Goal: Task Accomplishment & Management: Manage account settings

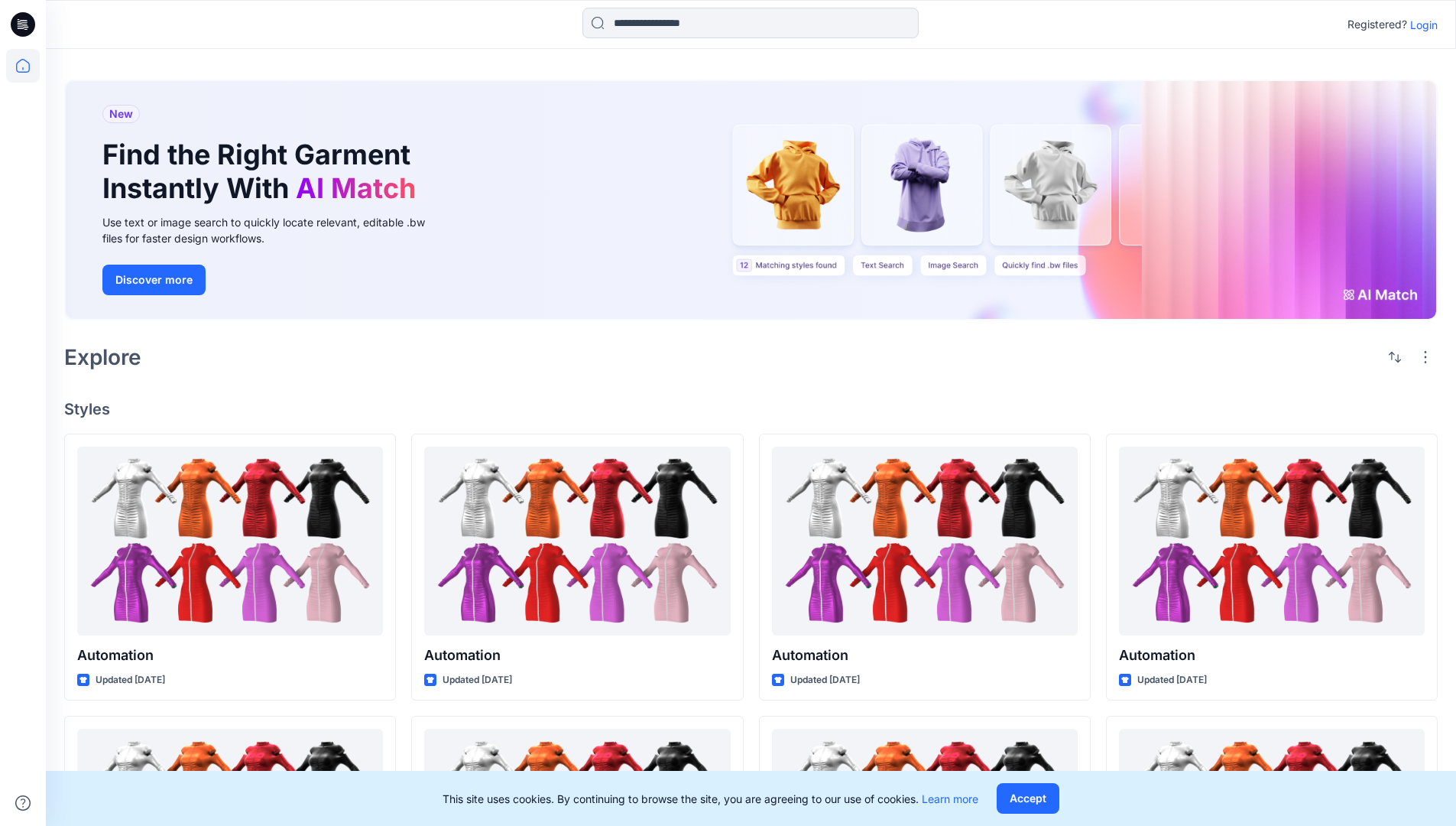
click at [1420, 24] on p "Login" at bounding box center [1424, 24] width 27 height 16
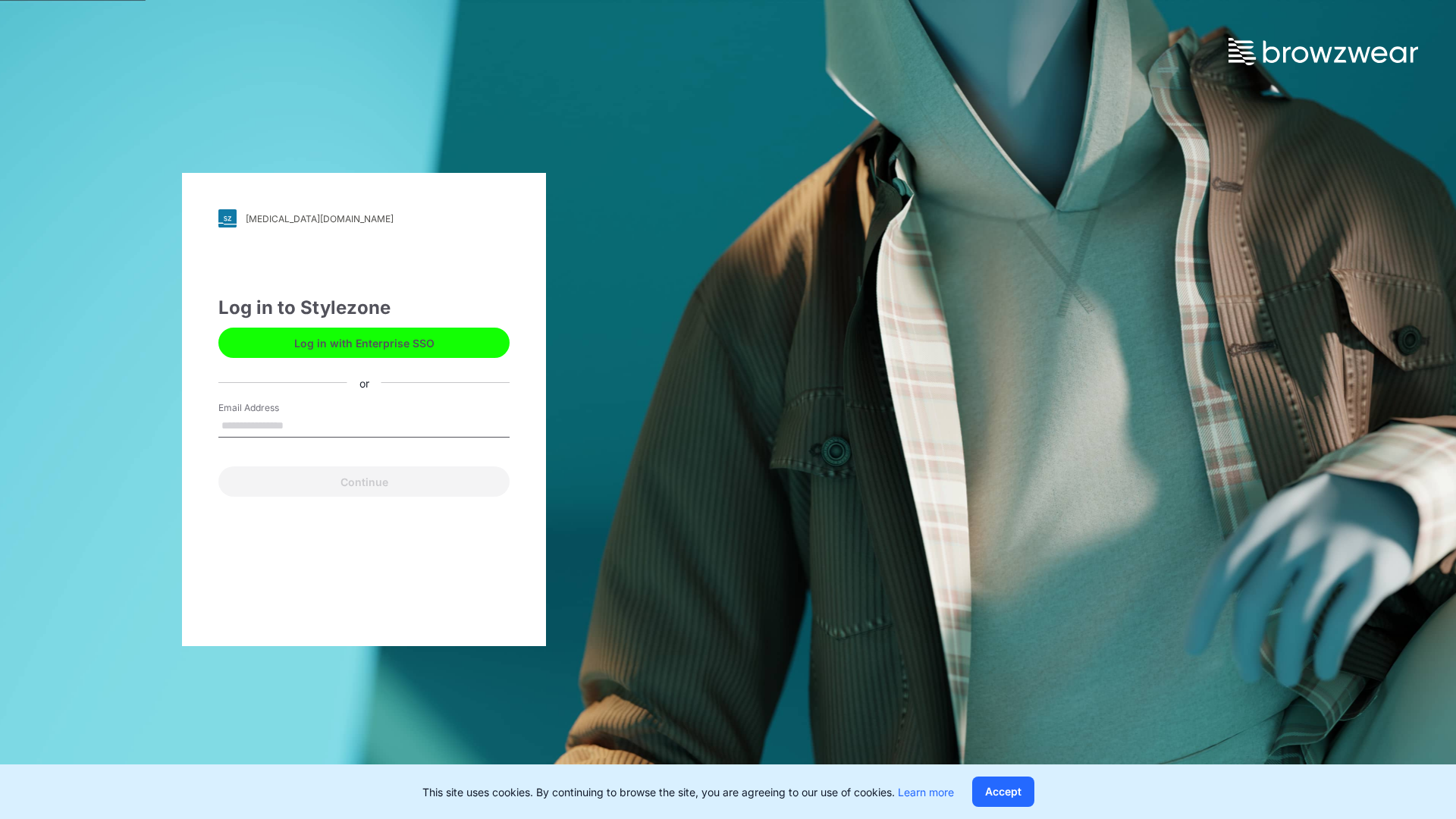
click at [300, 424] on input "Email Address" at bounding box center [363, 426] width 292 height 23
type input "**********"
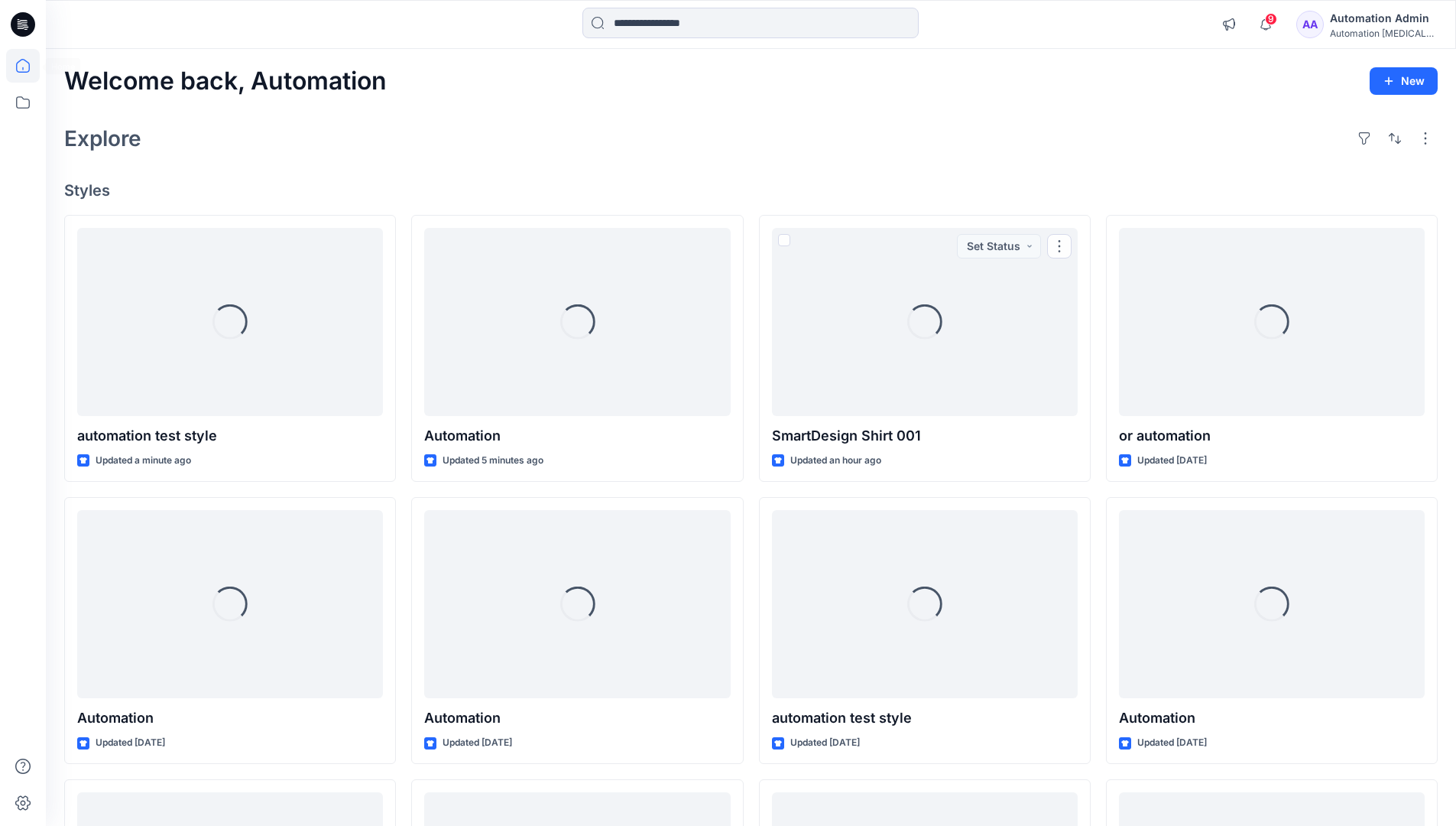
click at [29, 66] on icon at bounding box center [22, 66] width 14 height 14
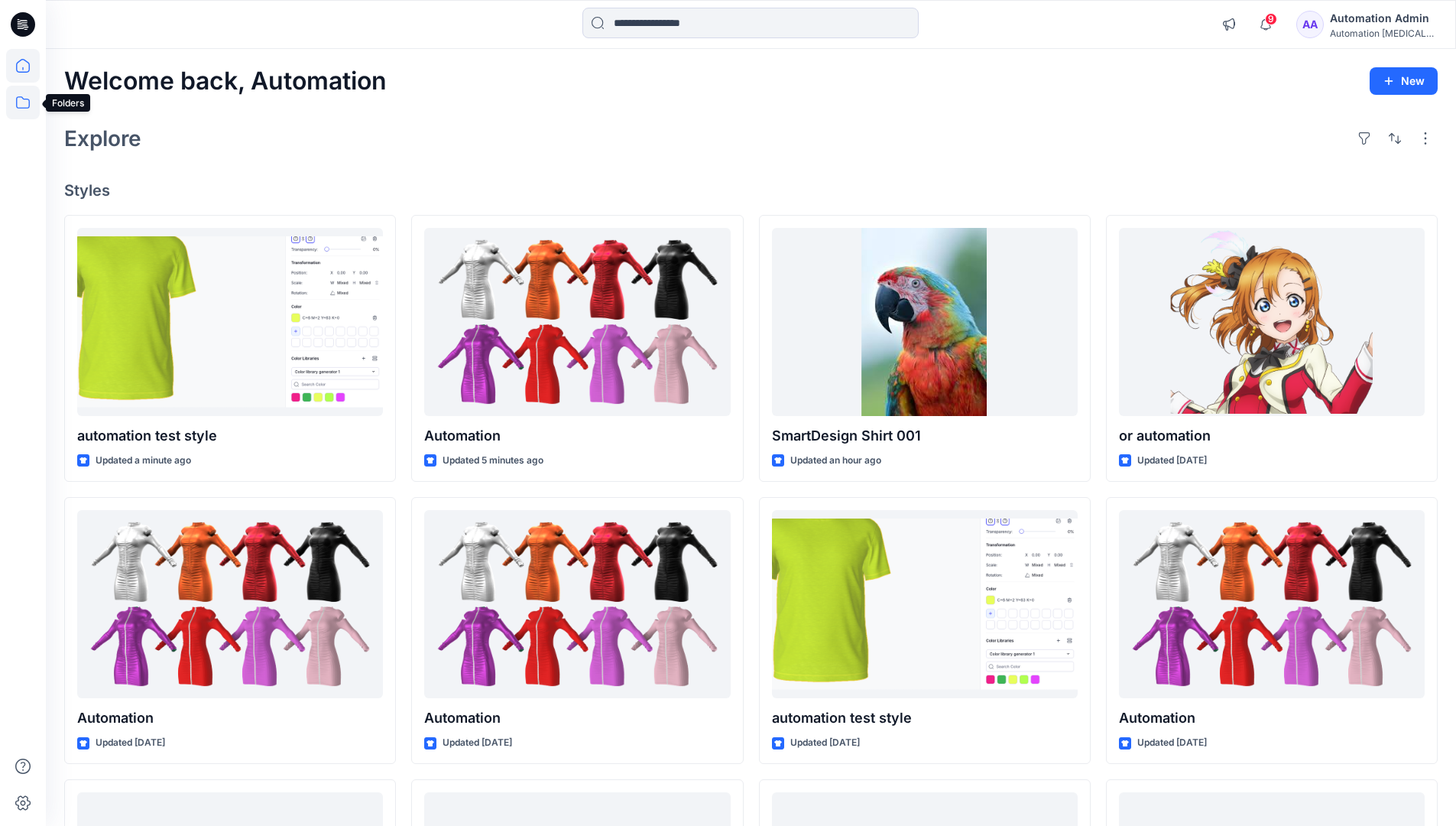
click at [24, 105] on icon at bounding box center [22, 102] width 33 height 33
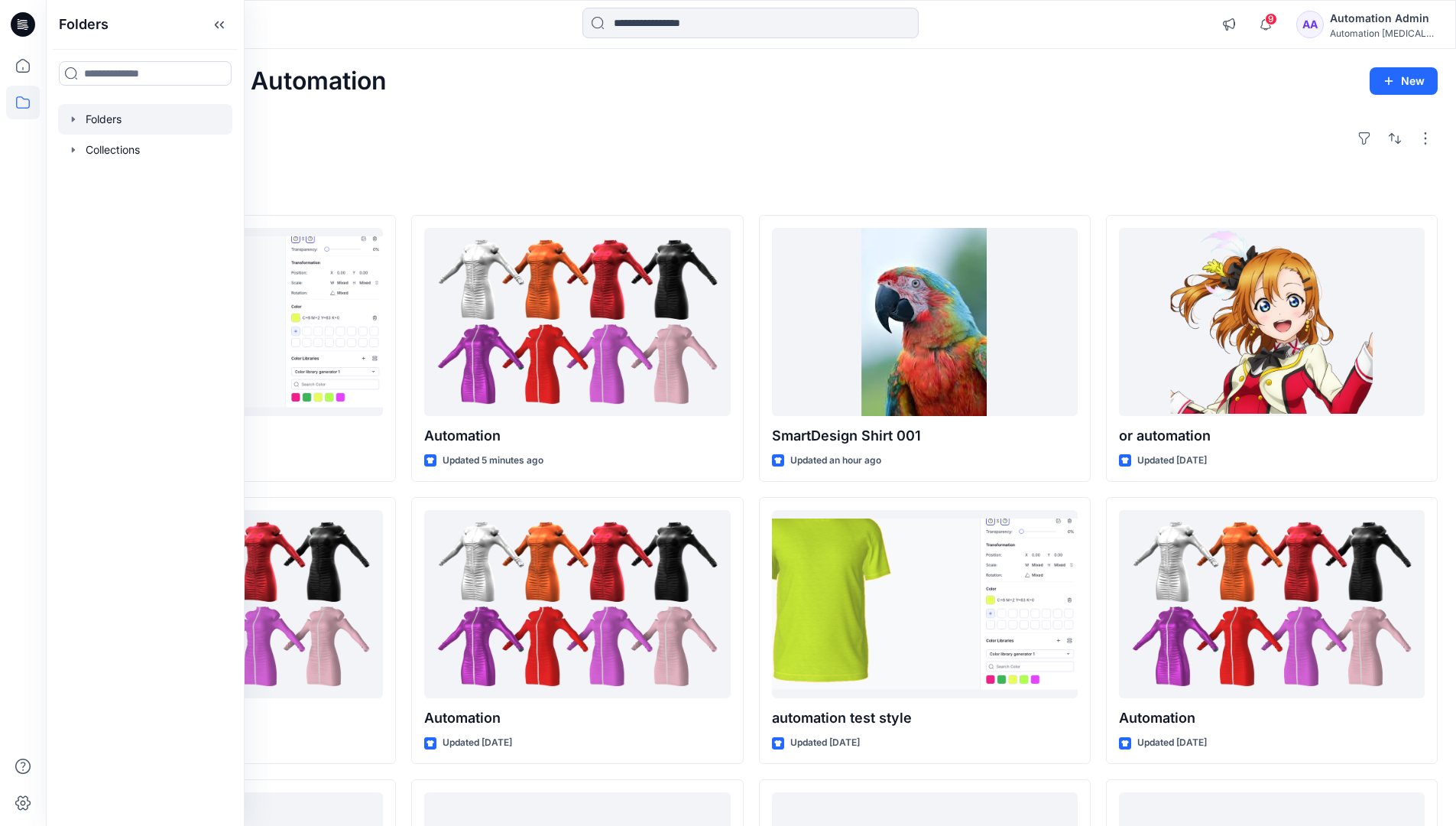
click at [109, 112] on div at bounding box center [145, 119] width 174 height 31
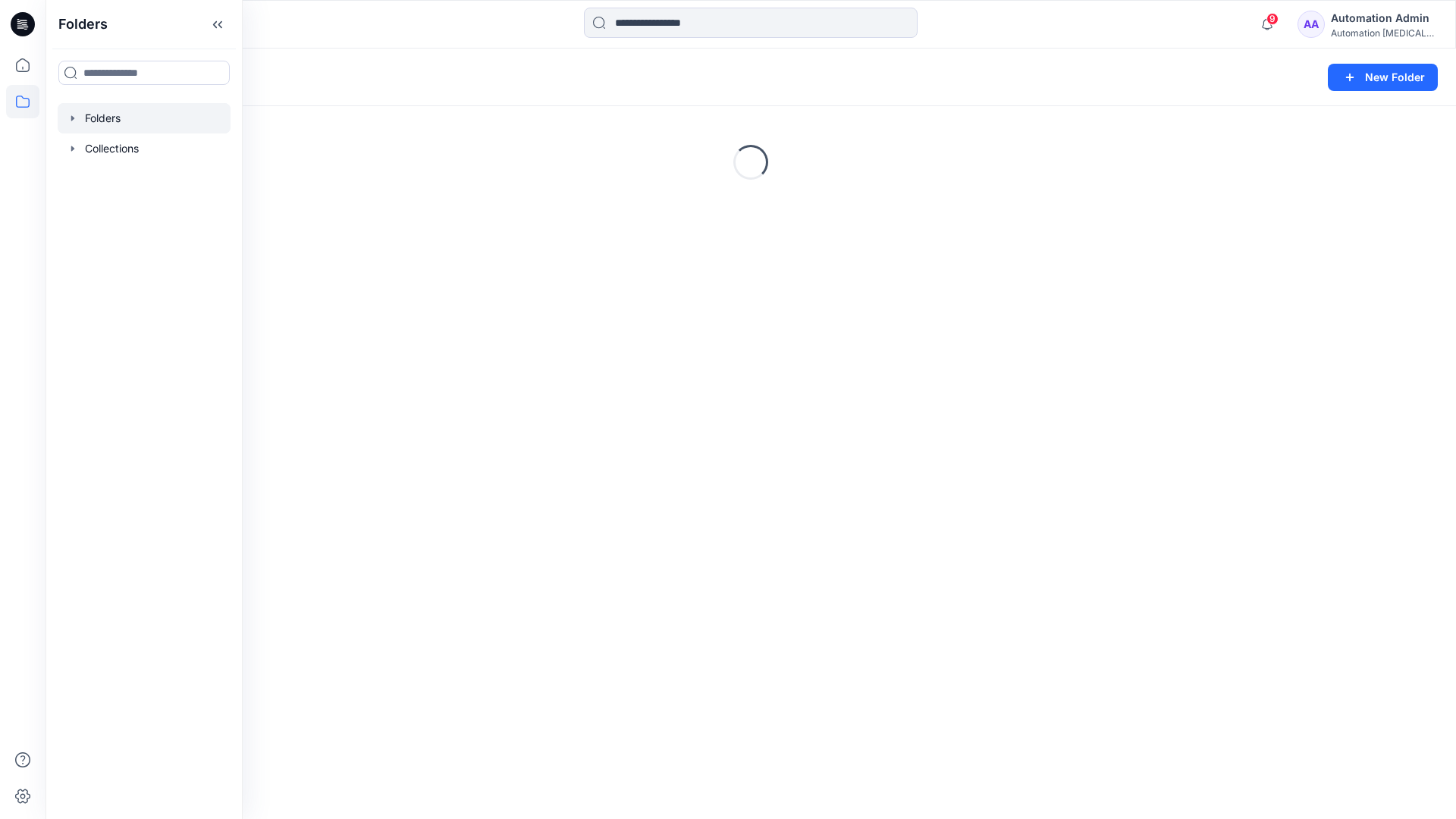
click at [403, 348] on div "Folders New Folder Loading..." at bounding box center [751, 433] width 1411 height 770
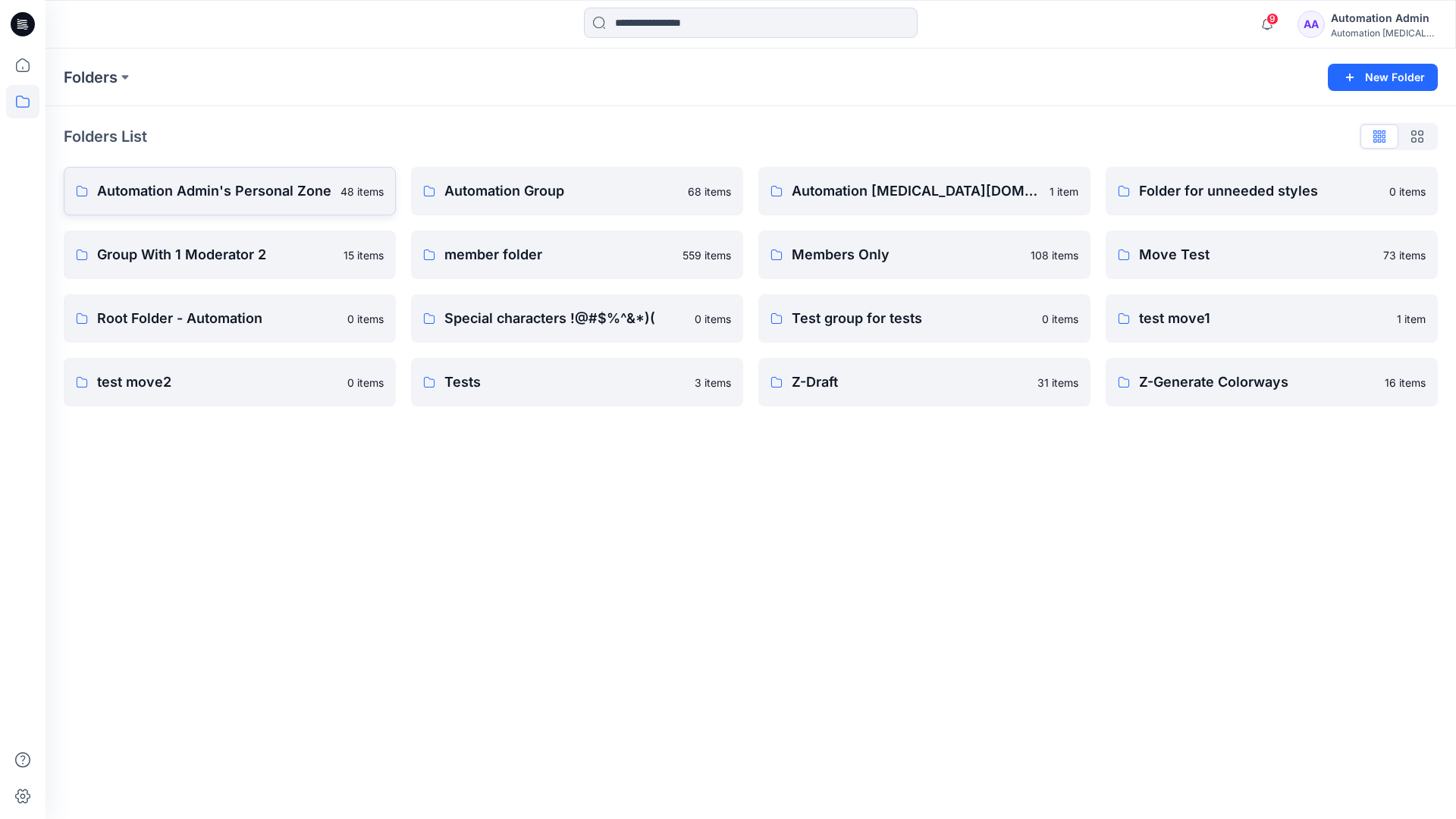
click at [261, 188] on p "Automation Admin's Personal Zone" at bounding box center [215, 192] width 235 height 21
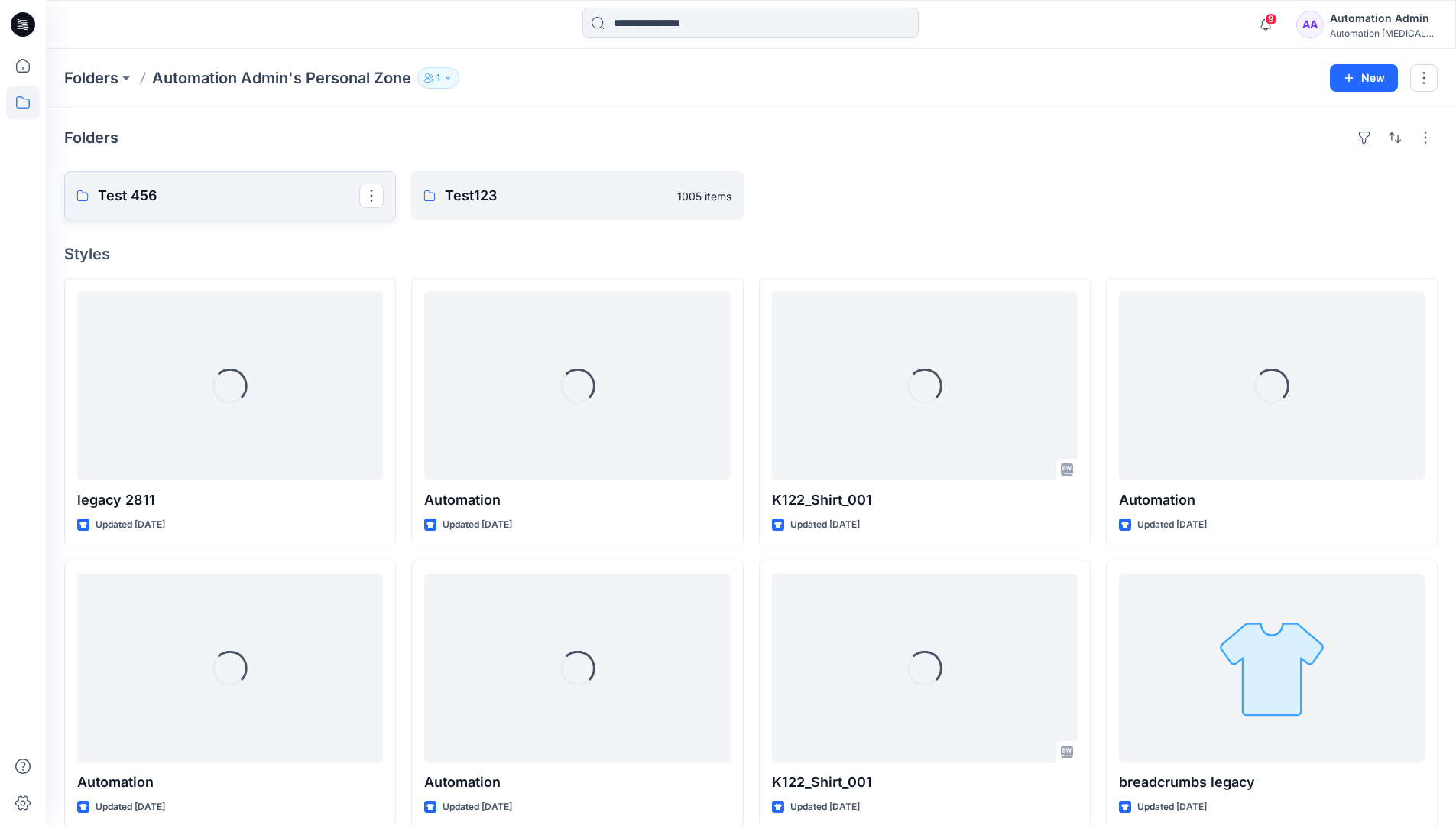
click at [144, 194] on p "Test 456" at bounding box center [229, 196] width 261 height 22
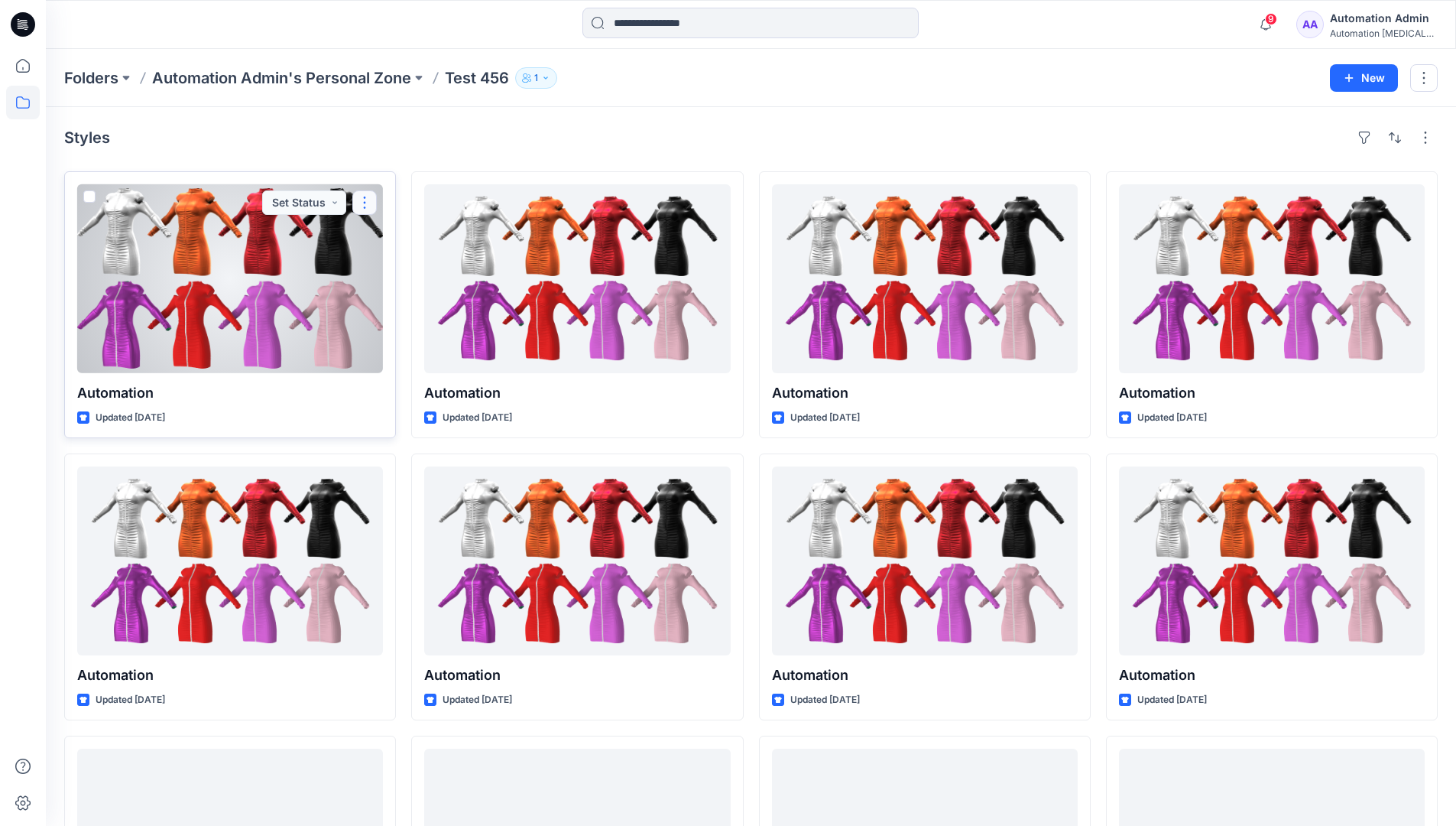
click at [365, 200] on button "button" at bounding box center [364, 202] width 24 height 24
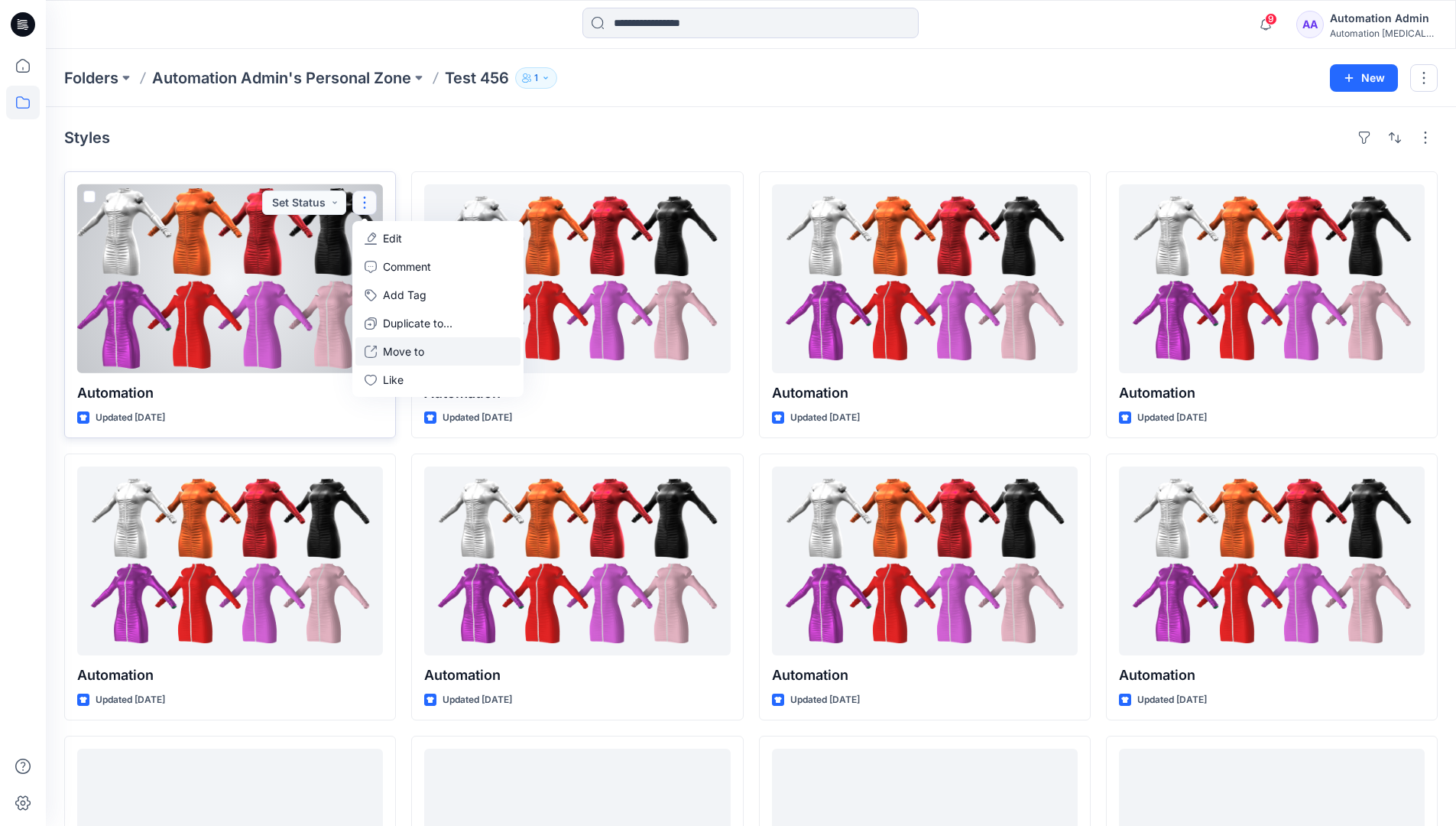
click at [409, 356] on p "Move to" at bounding box center [404, 351] width 42 height 16
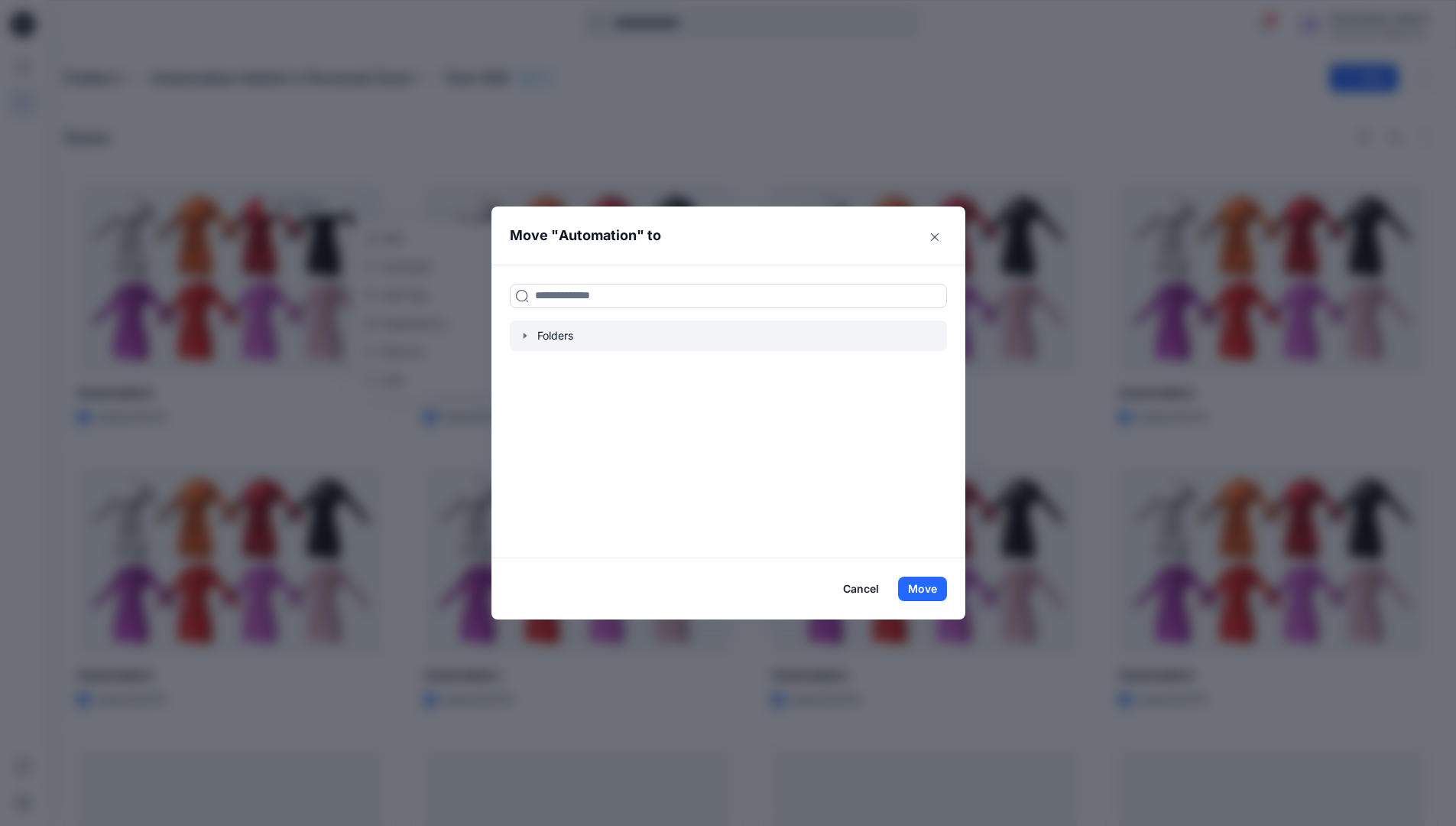
click at [526, 336] on icon "button" at bounding box center [524, 335] width 3 height 5
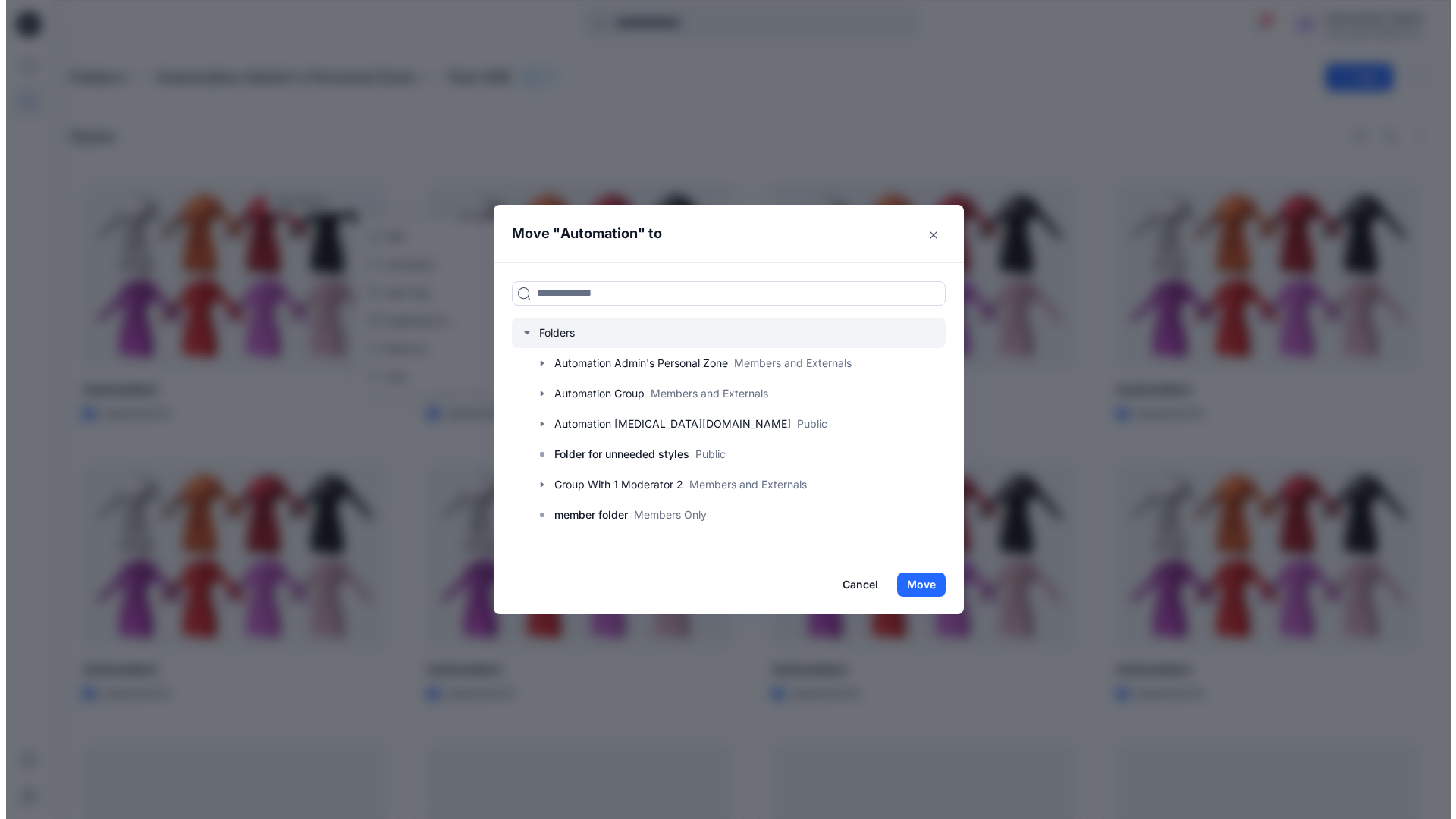
scroll to position [149, 0]
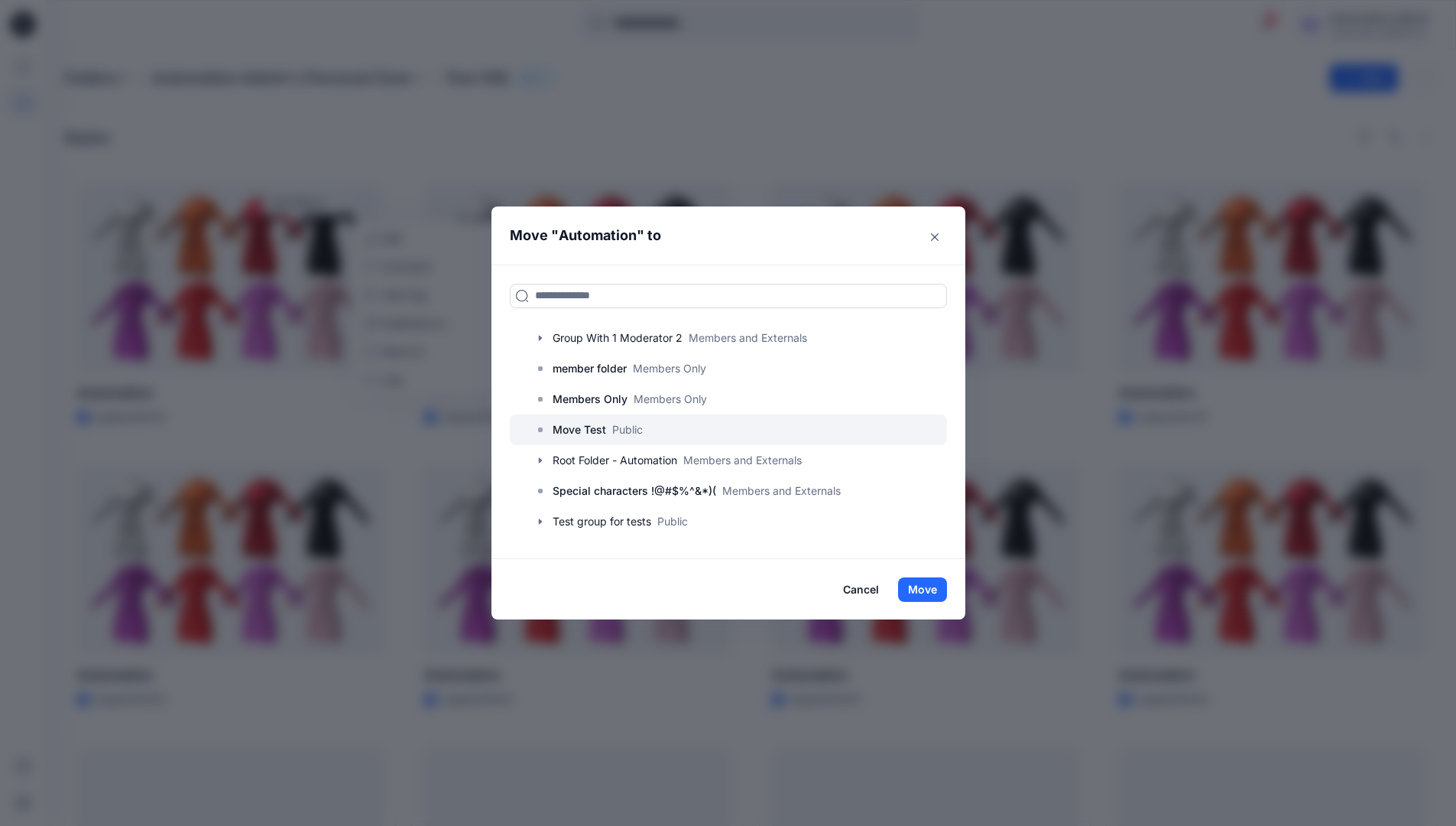
click at [594, 429] on p "Move Test" at bounding box center [579, 430] width 53 height 18
click at [929, 585] on button "Move" at bounding box center [922, 589] width 49 height 24
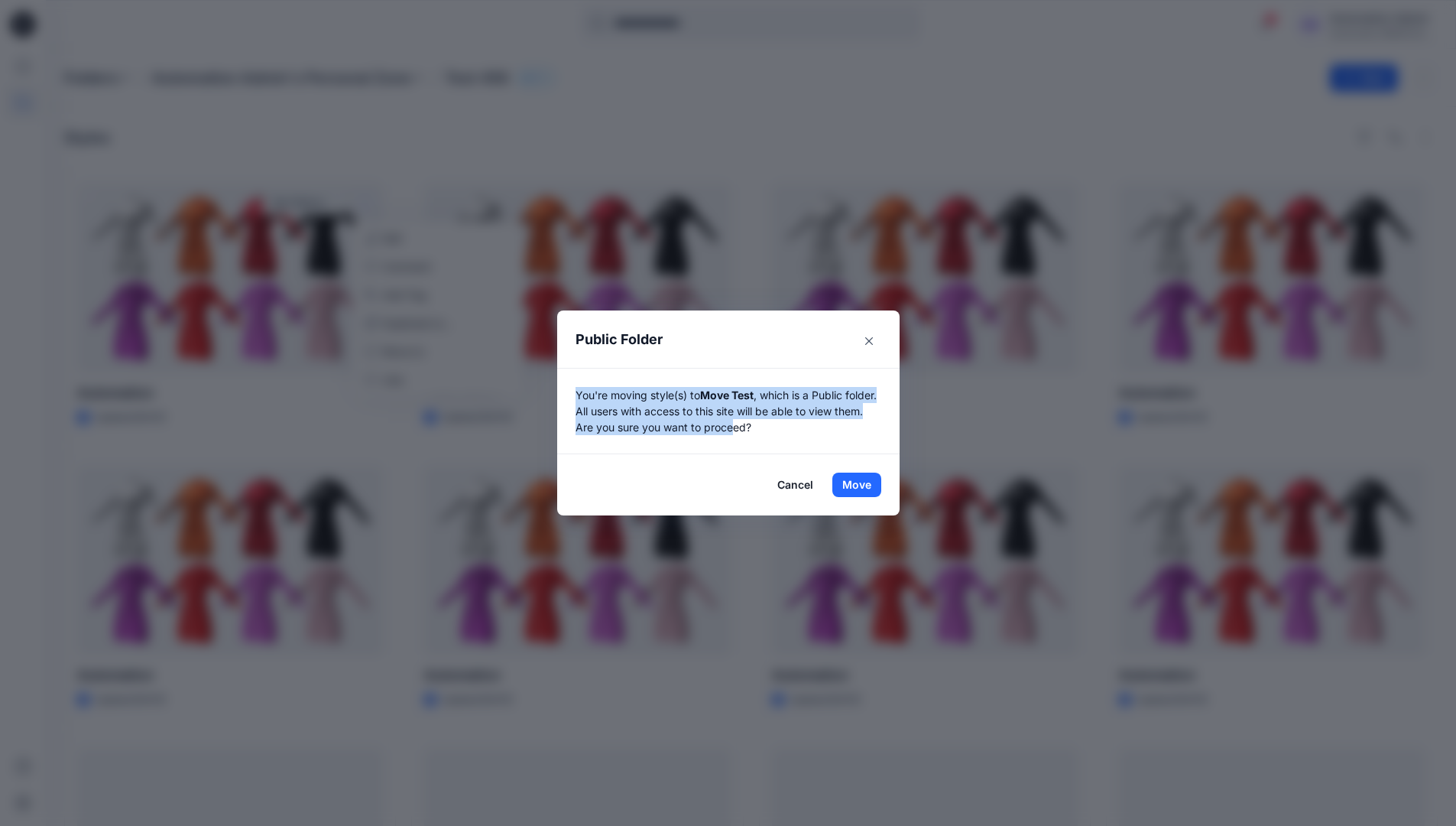
drag, startPoint x: 929, startPoint y: 585, endPoint x: 769, endPoint y: 424, distance: 227.0
click at [769, 424] on p "You're moving style(s) to Move Test , which is a Public folder. All users with …" at bounding box center [728, 411] width 306 height 48
click at [862, 485] on button "Move" at bounding box center [857, 485] width 49 height 24
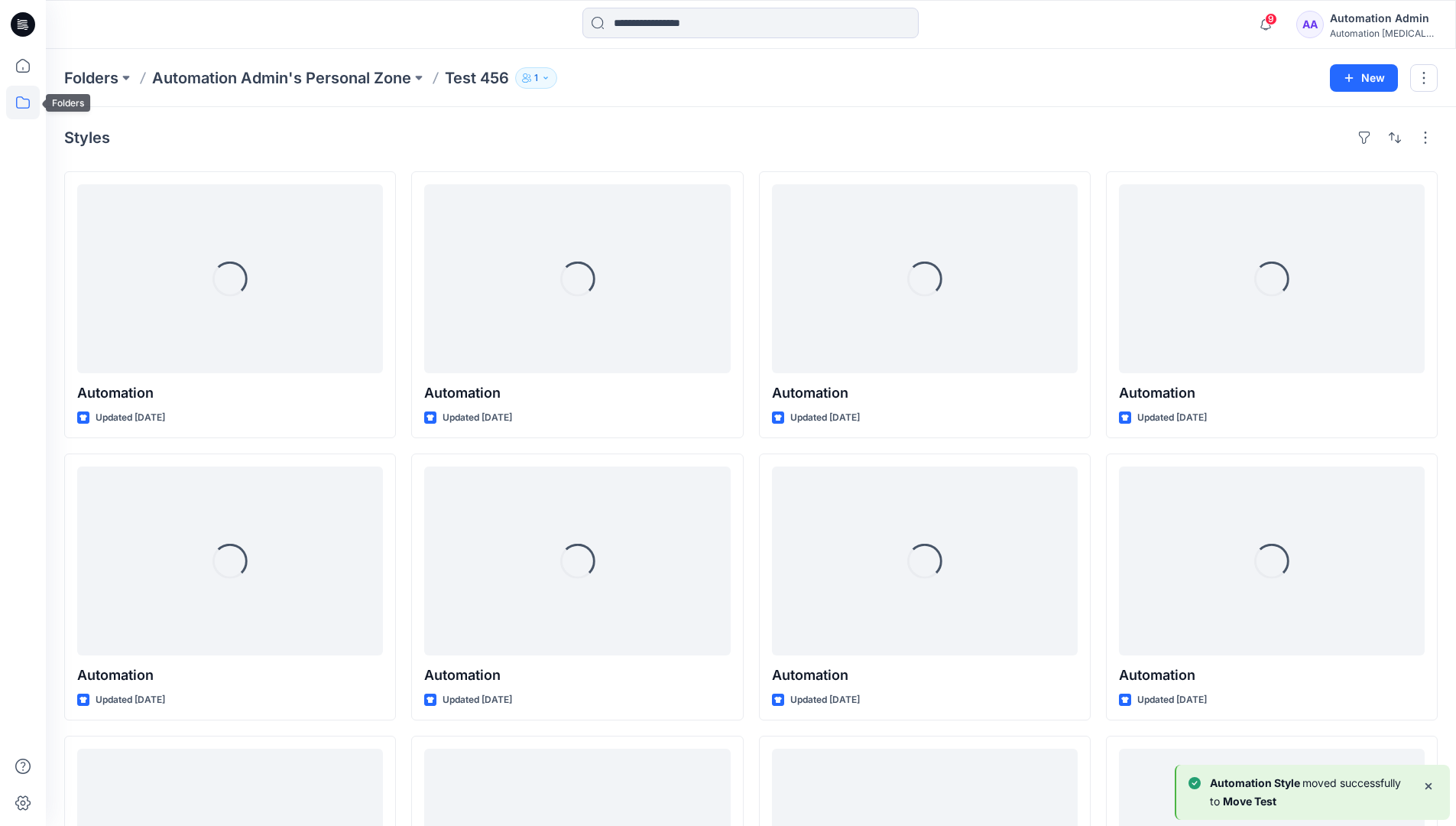
click at [16, 100] on icon at bounding box center [22, 102] width 33 height 33
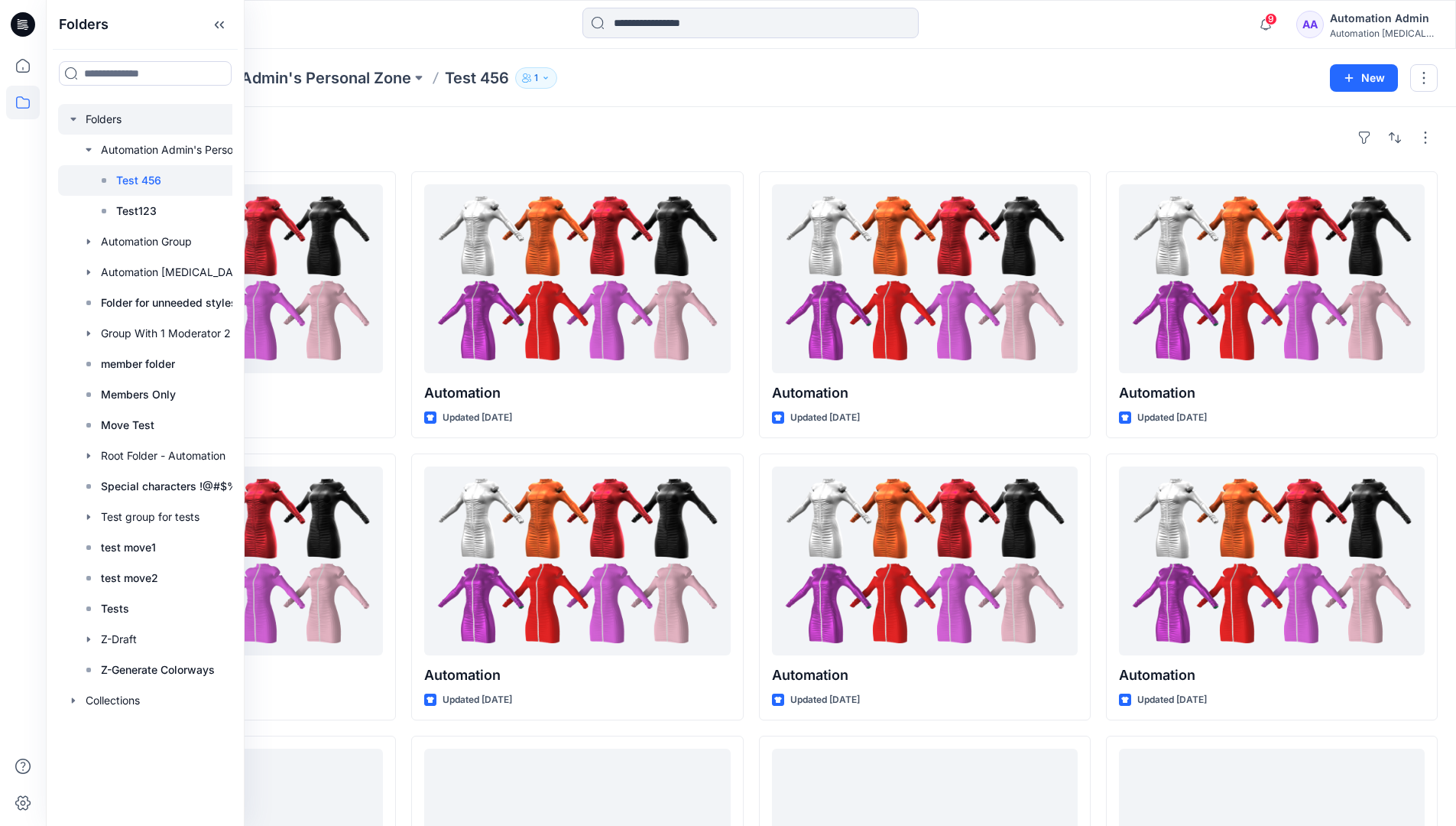
click at [101, 121] on div at bounding box center [165, 119] width 214 height 31
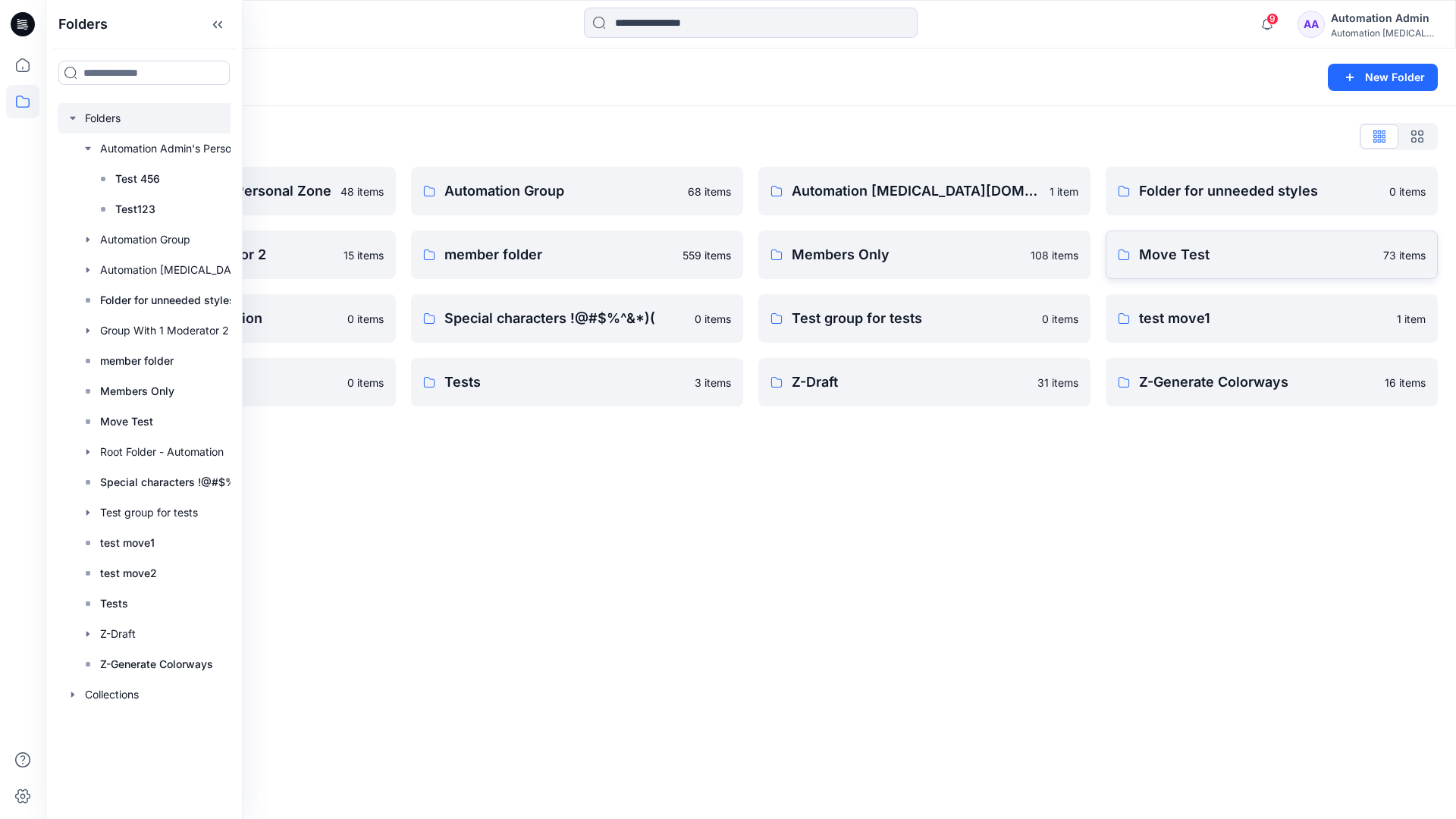
click at [1160, 258] on p "Move Test" at bounding box center [1256, 255] width 235 height 21
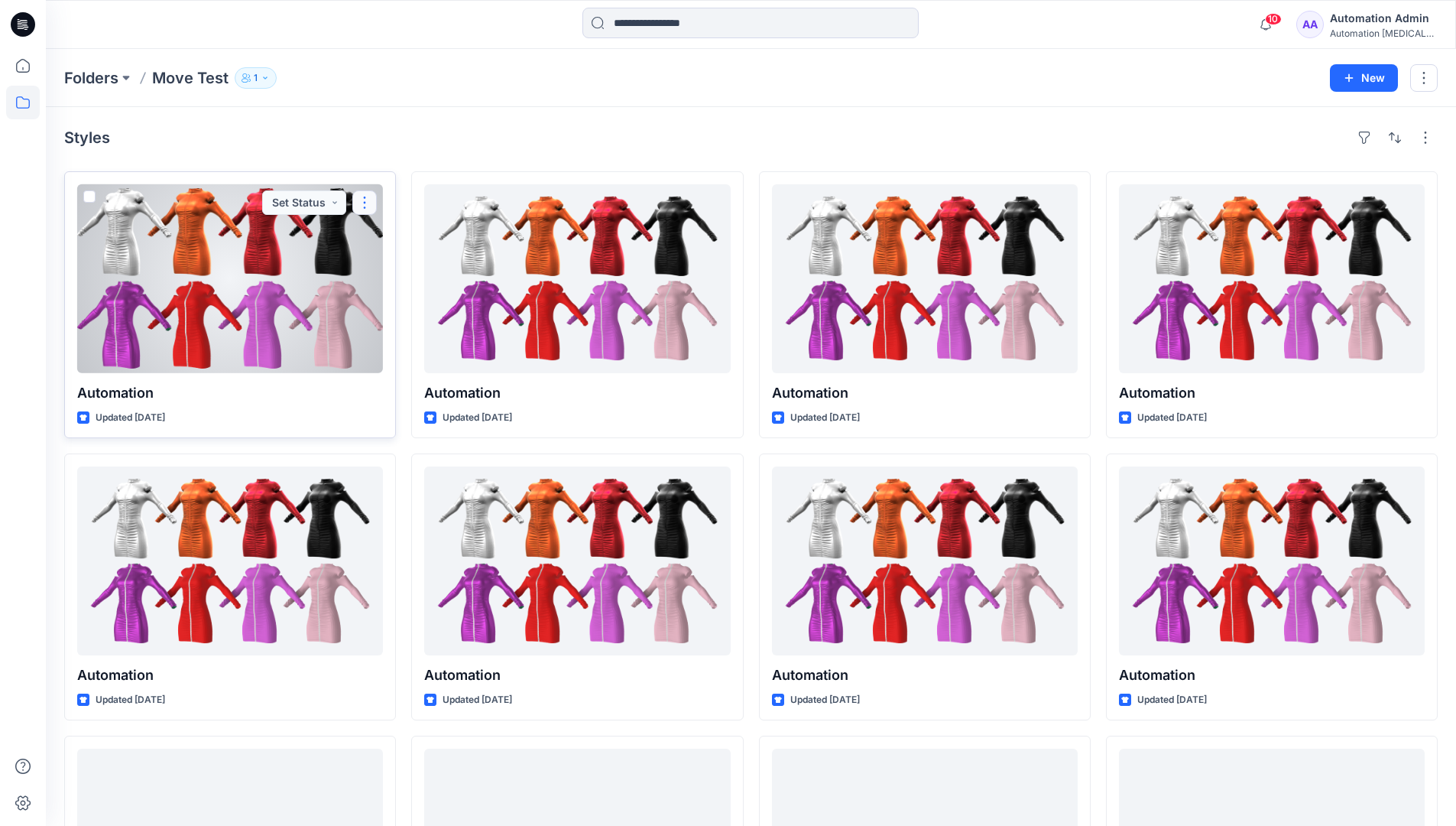
click at [360, 206] on button "button" at bounding box center [364, 202] width 24 height 24
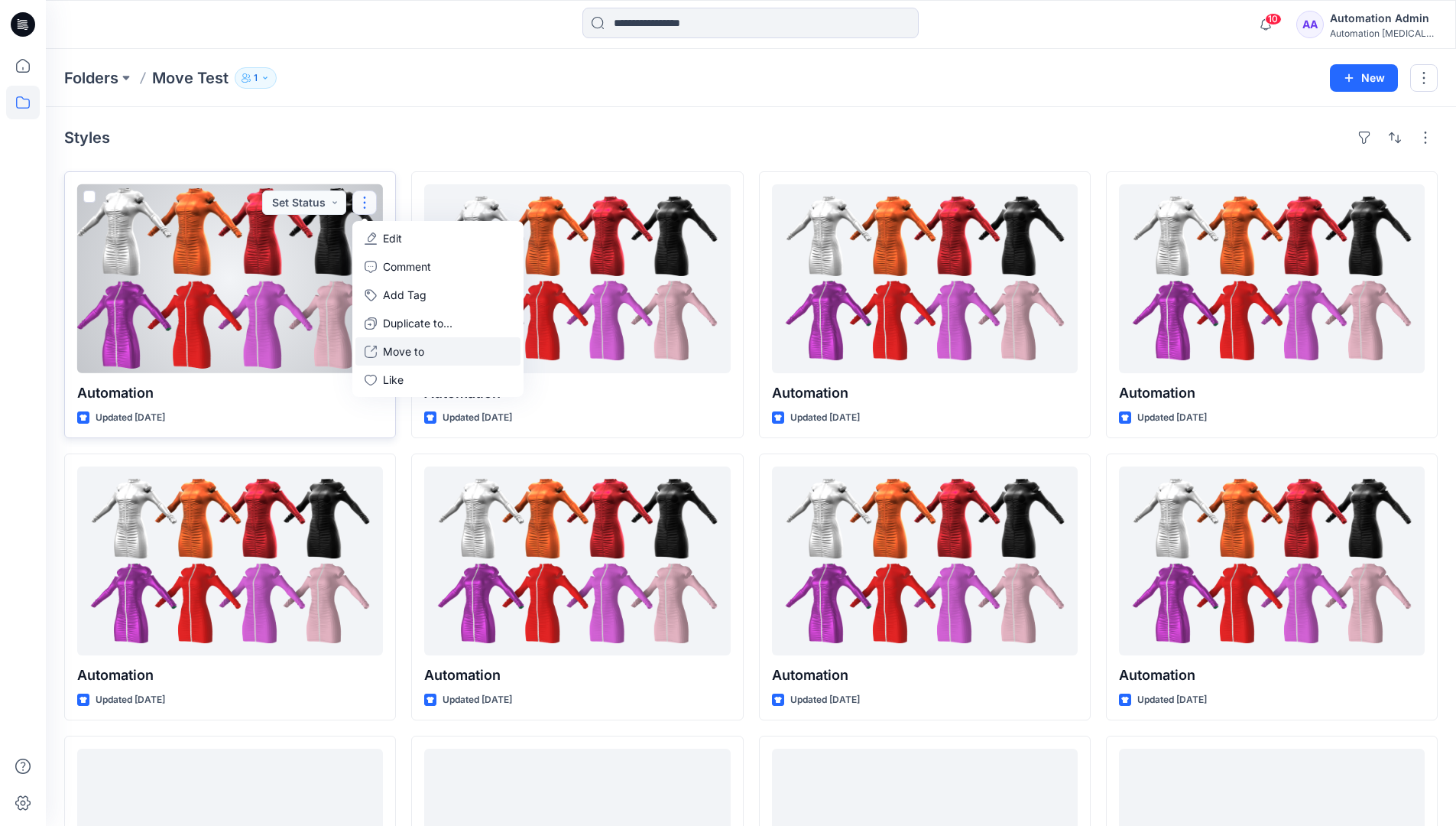
click at [408, 346] on p "Move to" at bounding box center [404, 351] width 42 height 16
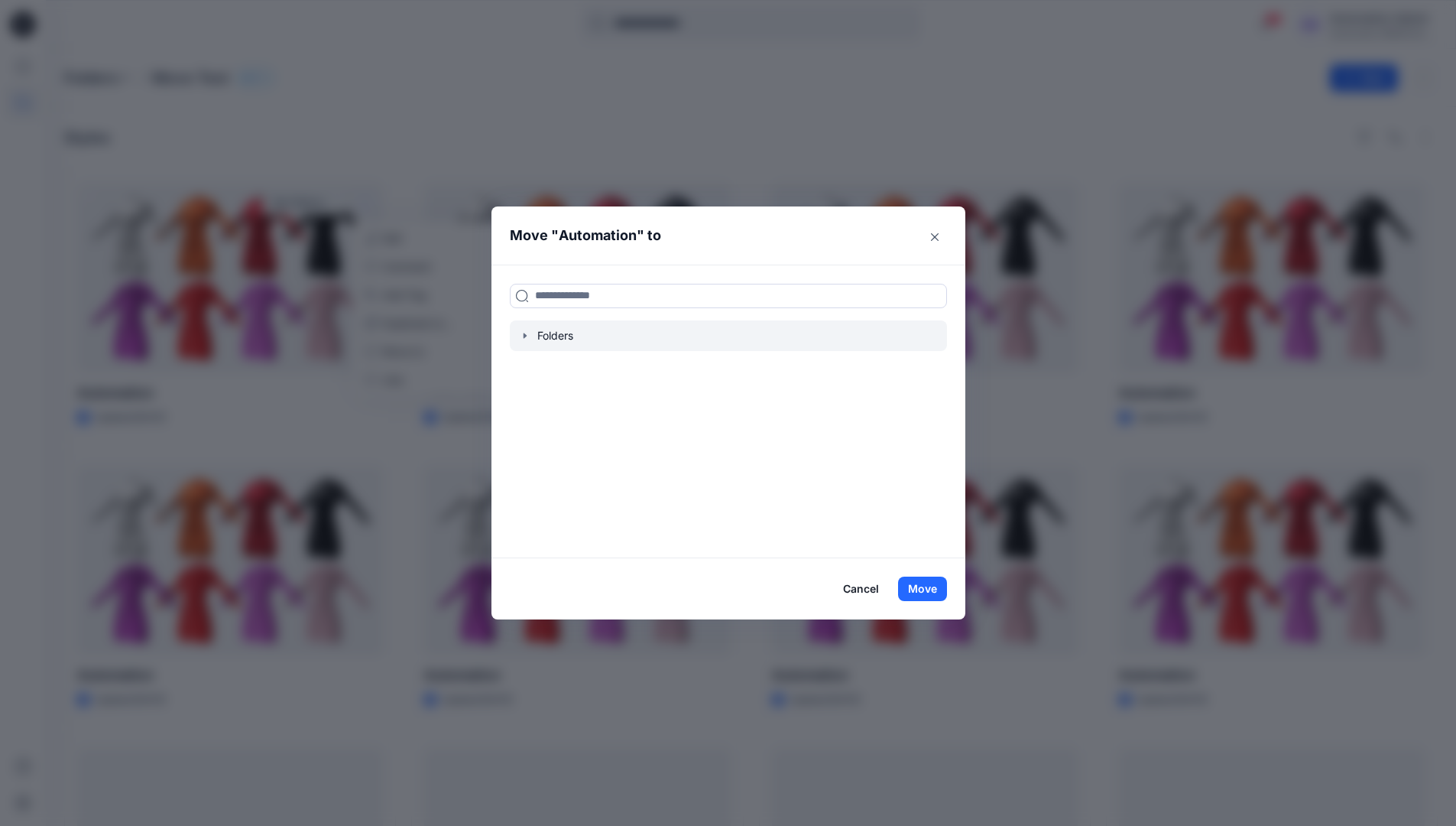
click at [528, 341] on icon "button" at bounding box center [525, 336] width 12 height 12
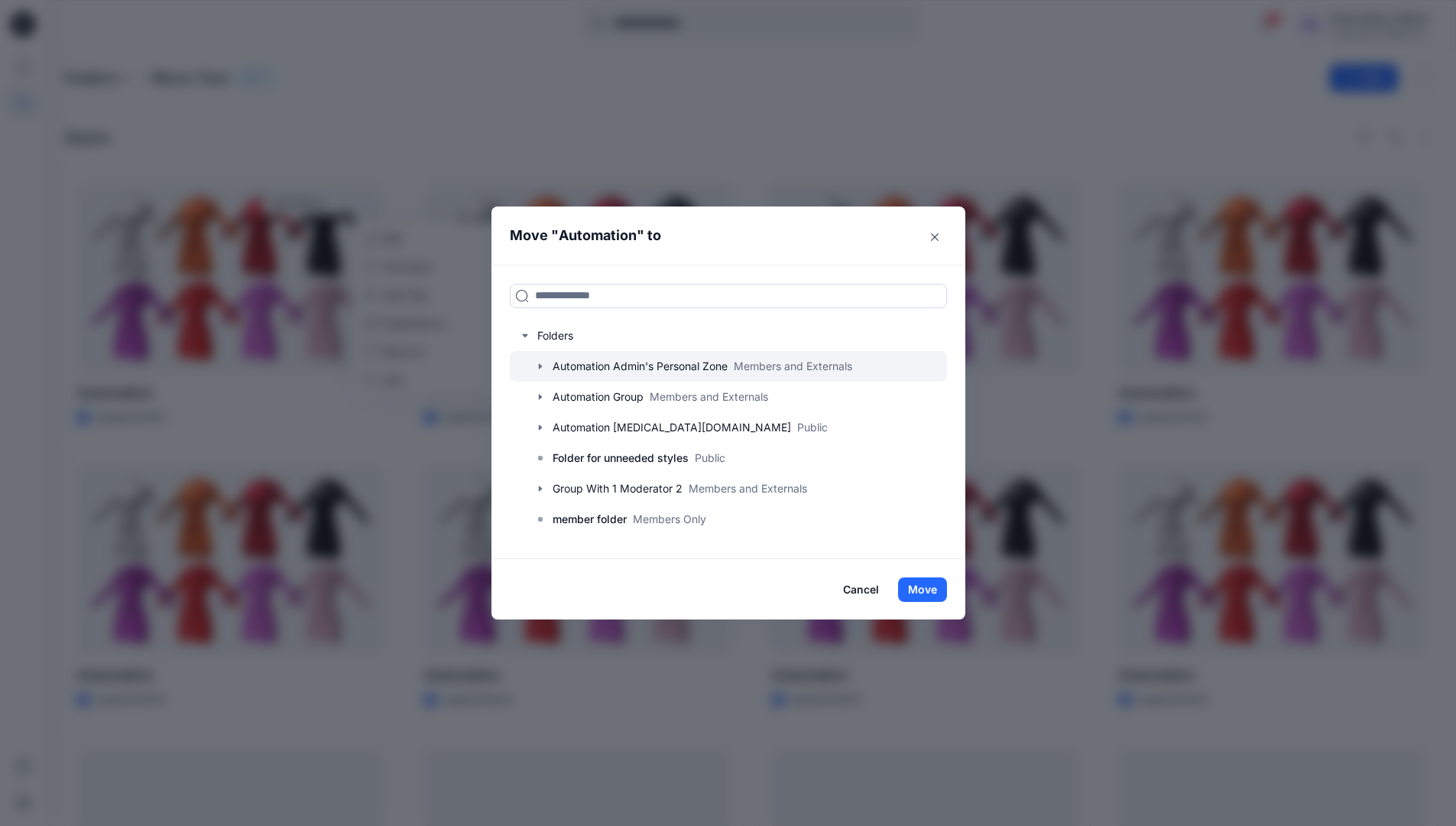
click at [547, 365] on icon "button" at bounding box center [540, 366] width 12 height 12
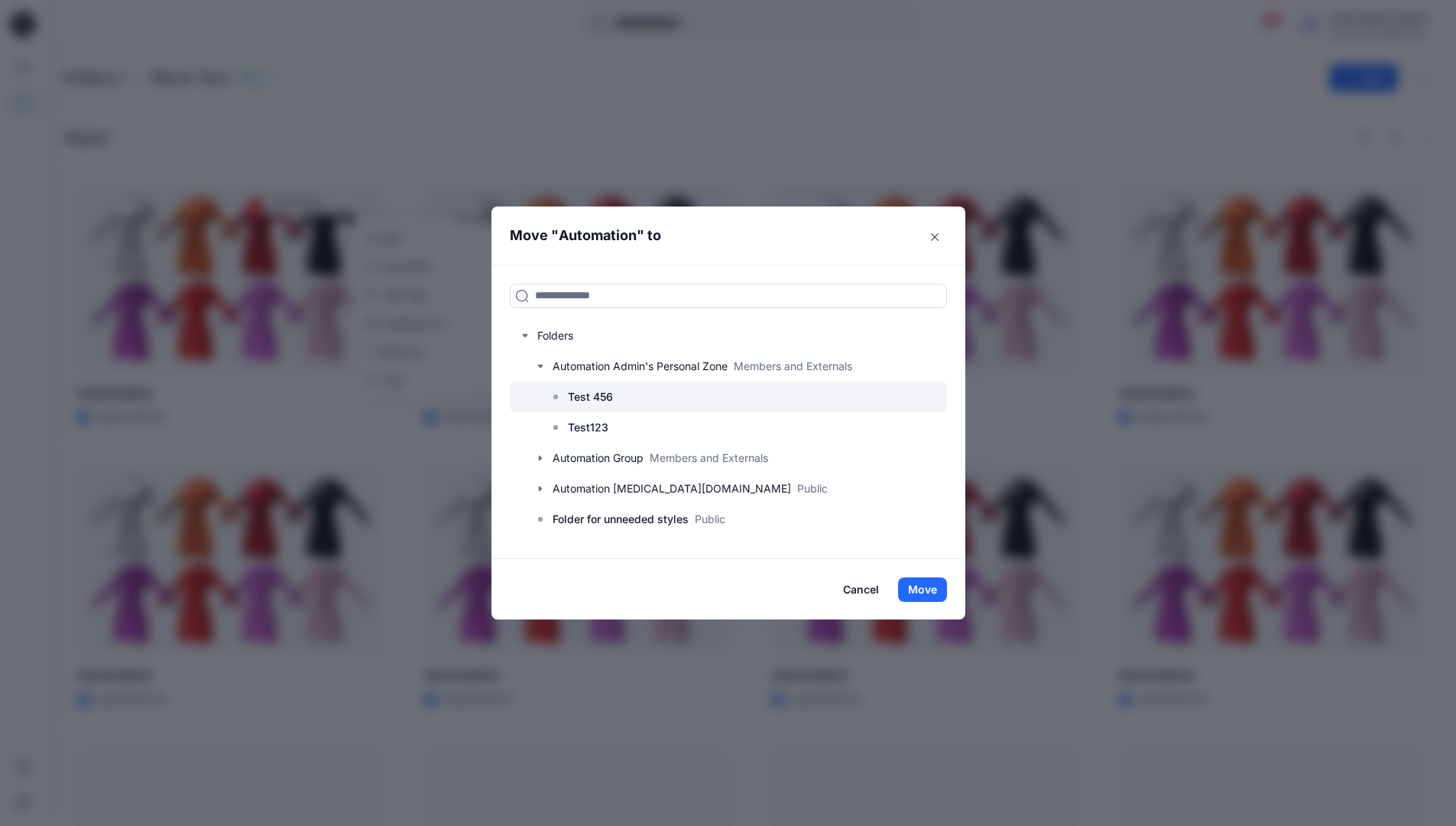
click at [587, 394] on p "Test 456" at bounding box center [590, 397] width 45 height 18
click at [932, 592] on button "Move" at bounding box center [922, 589] width 49 height 24
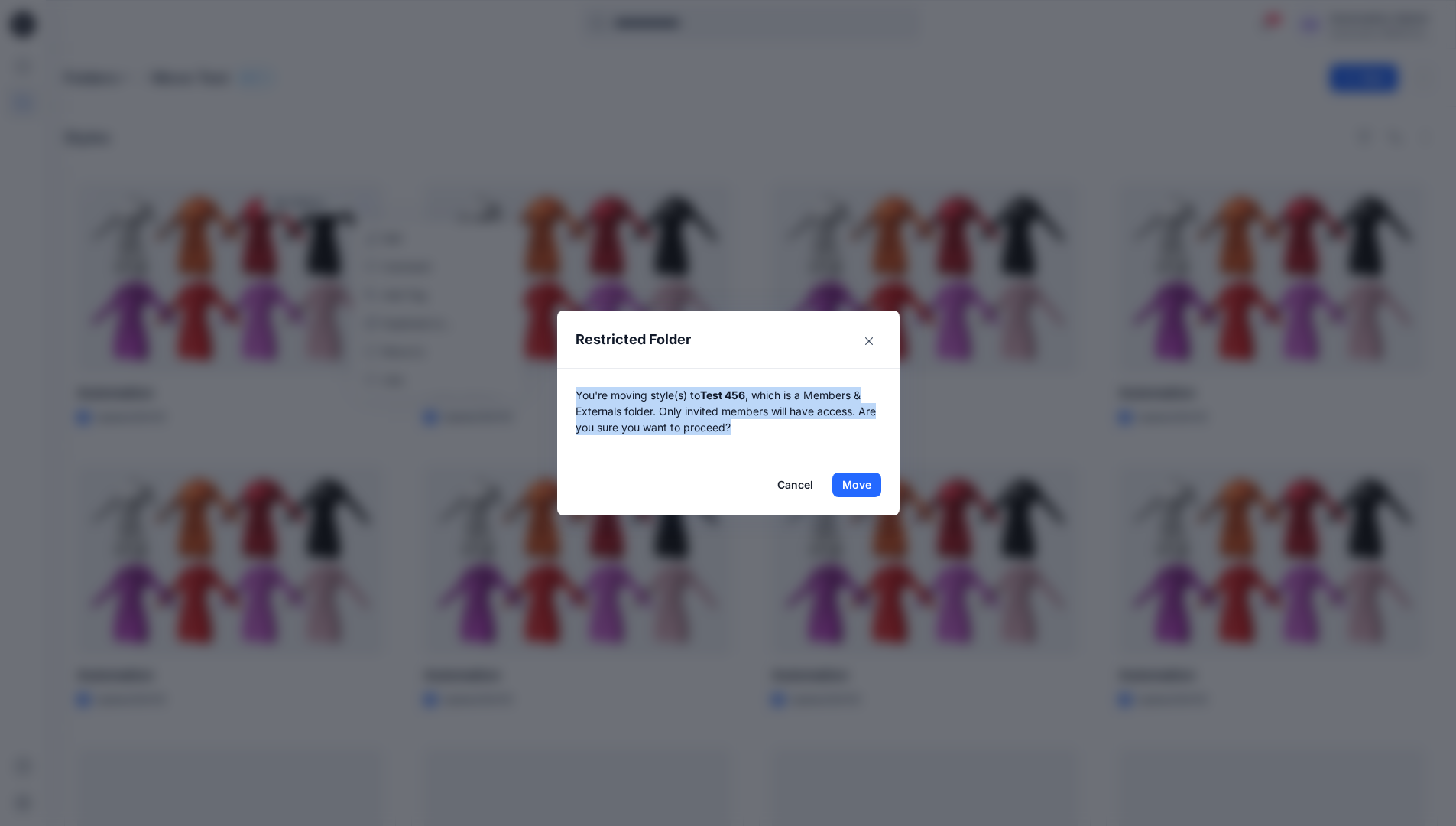
drag, startPoint x: 932, startPoint y: 592, endPoint x: 748, endPoint y: 433, distance: 243.2
click at [748, 433] on p "You're moving style(s) to Test 456 , which is a Members & Externals folder. Onl…" at bounding box center [728, 411] width 306 height 48
click at [862, 485] on button "Move" at bounding box center [857, 485] width 49 height 24
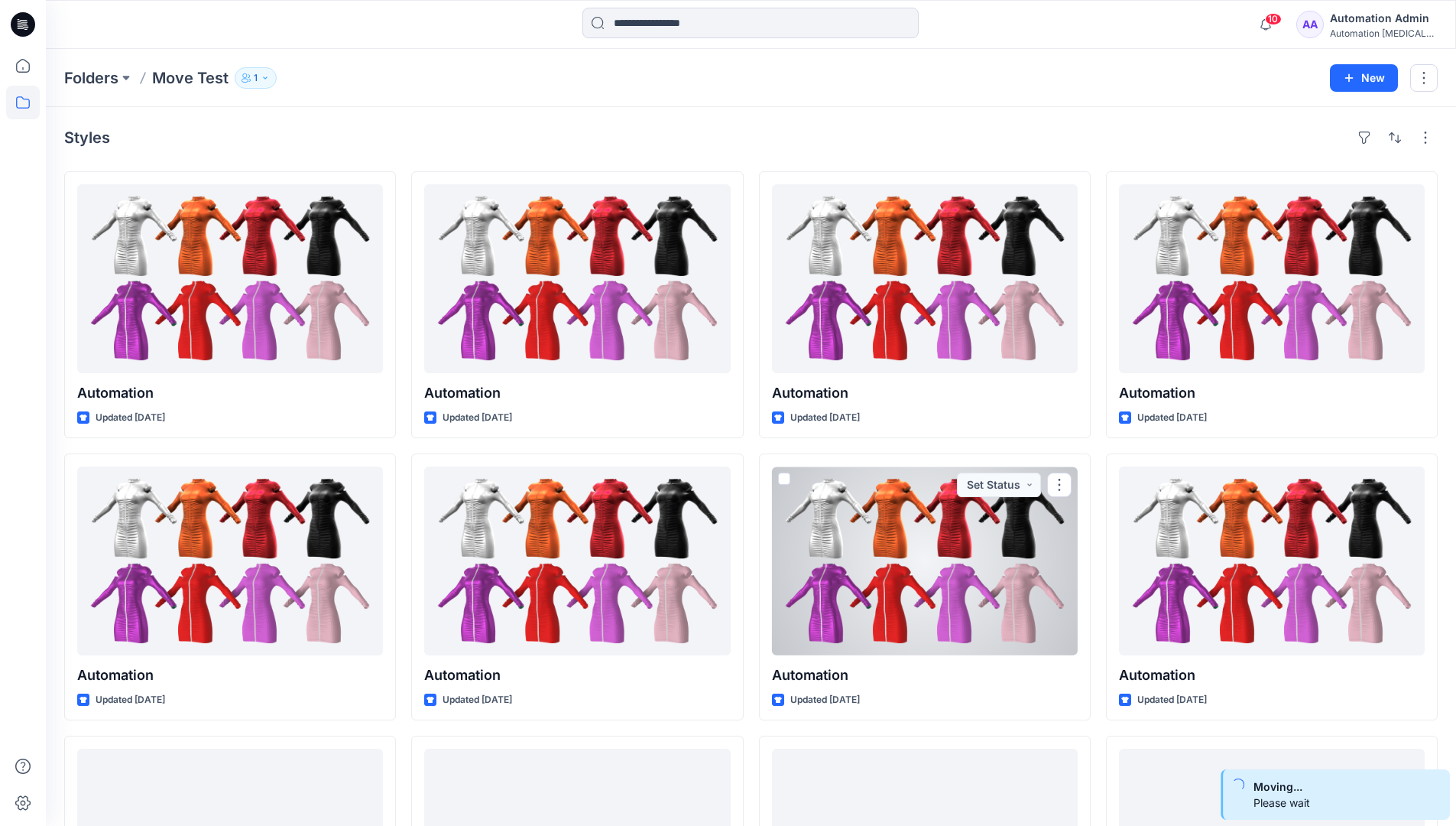
click at [1373, 21] on div "Automation Admin" at bounding box center [1384, 18] width 107 height 18
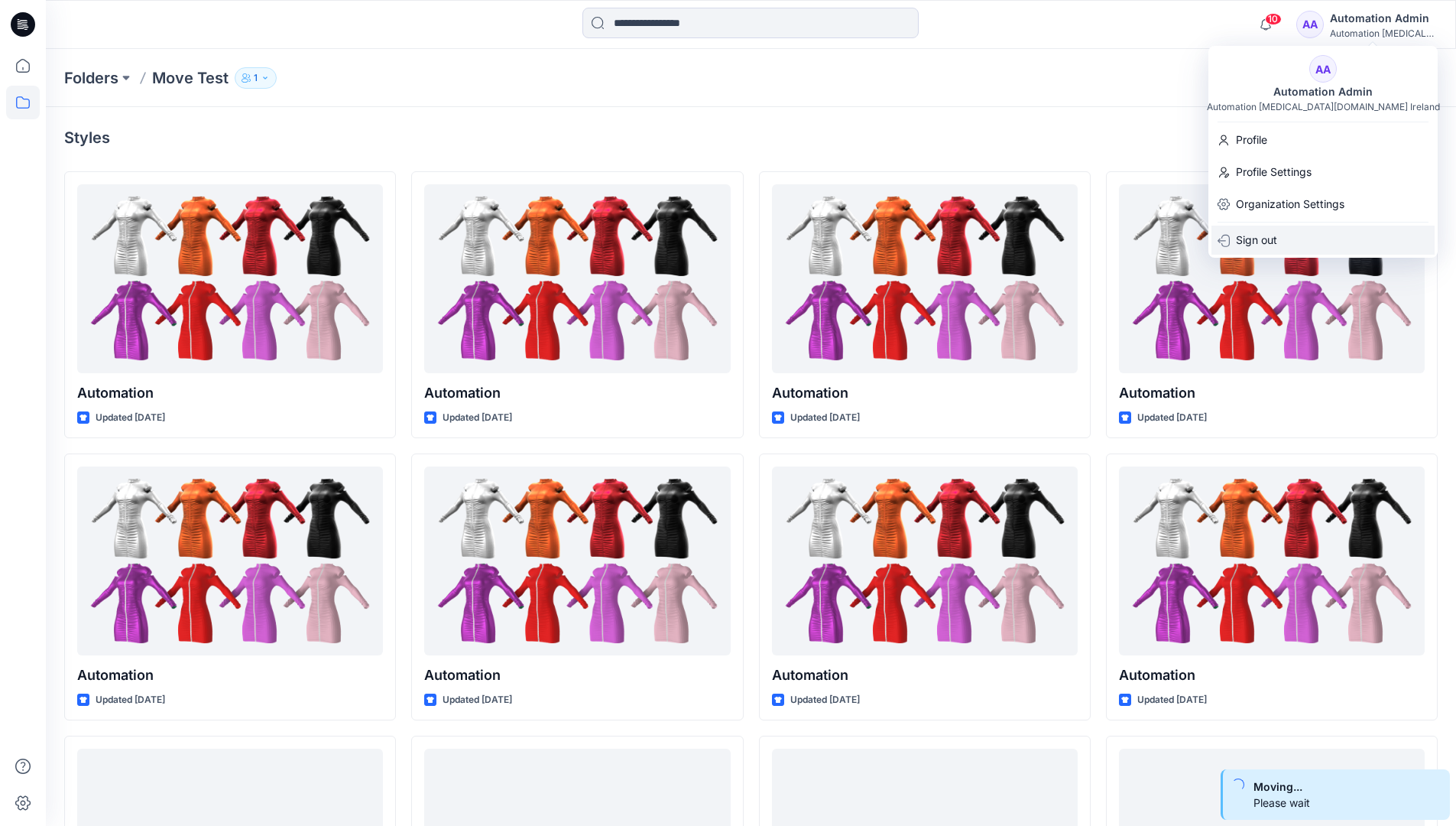
click at [1276, 235] on p "Sign out" at bounding box center [1257, 240] width 42 height 29
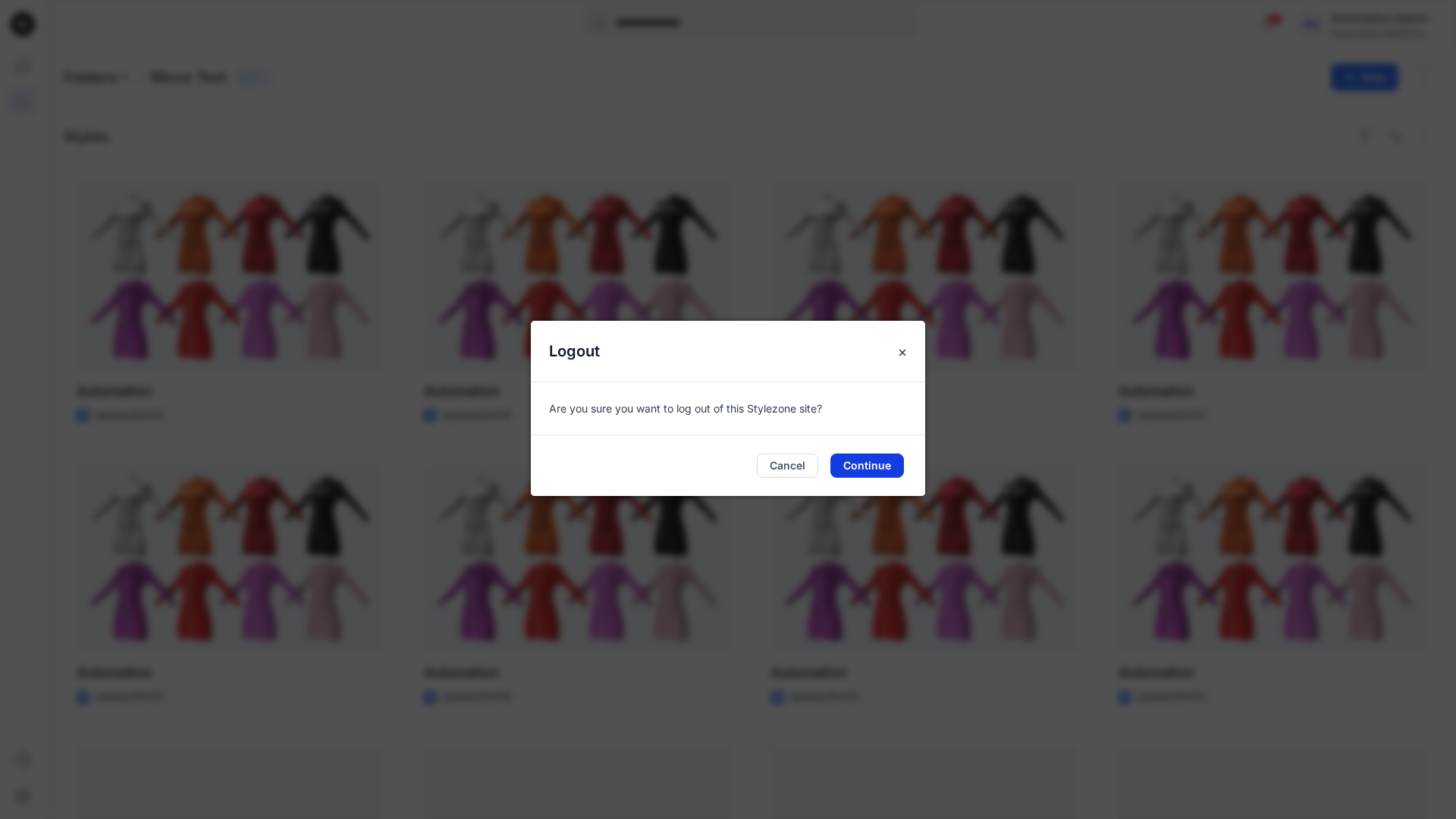
click at [896, 453] on button "Continue" at bounding box center [867, 465] width 74 height 24
